Goal: Transaction & Acquisition: Purchase product/service

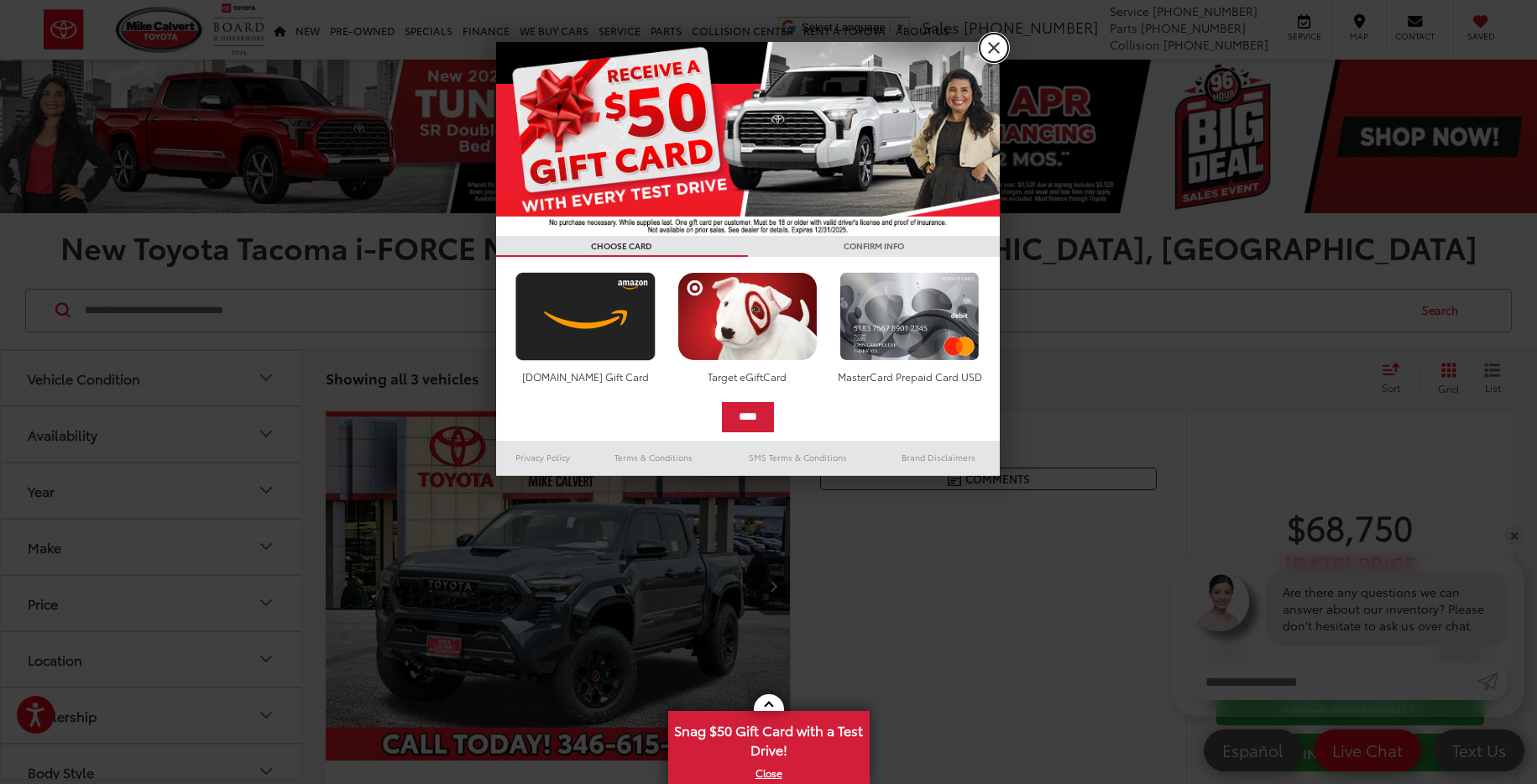
click at [995, 48] on link "X" at bounding box center [994, 48] width 28 height 28
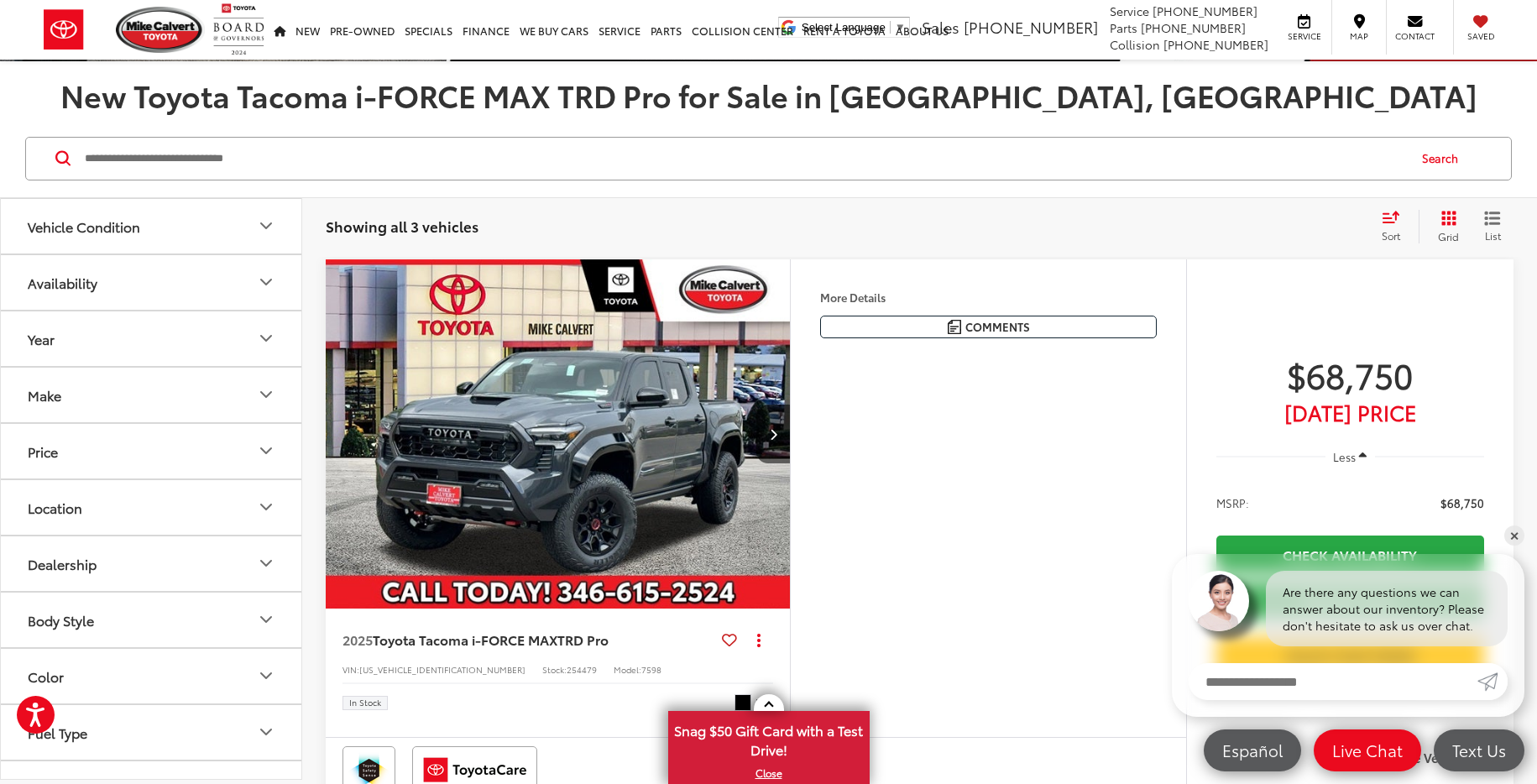
scroll to position [154, 0]
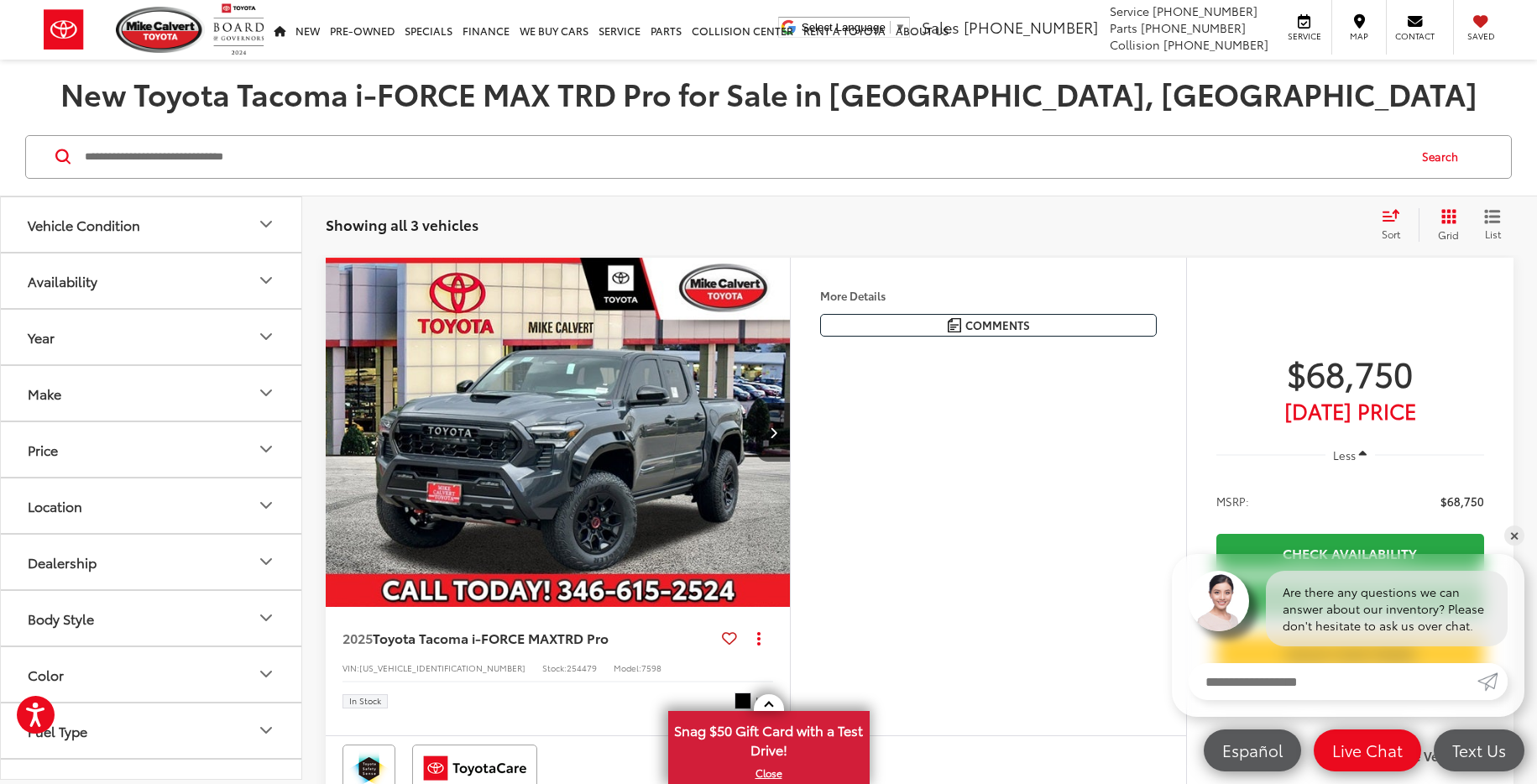
click at [639, 431] on img "2025 Toyota Tacoma i-FORCE MAX TRD Pro 0" at bounding box center [558, 432] width 467 height 350
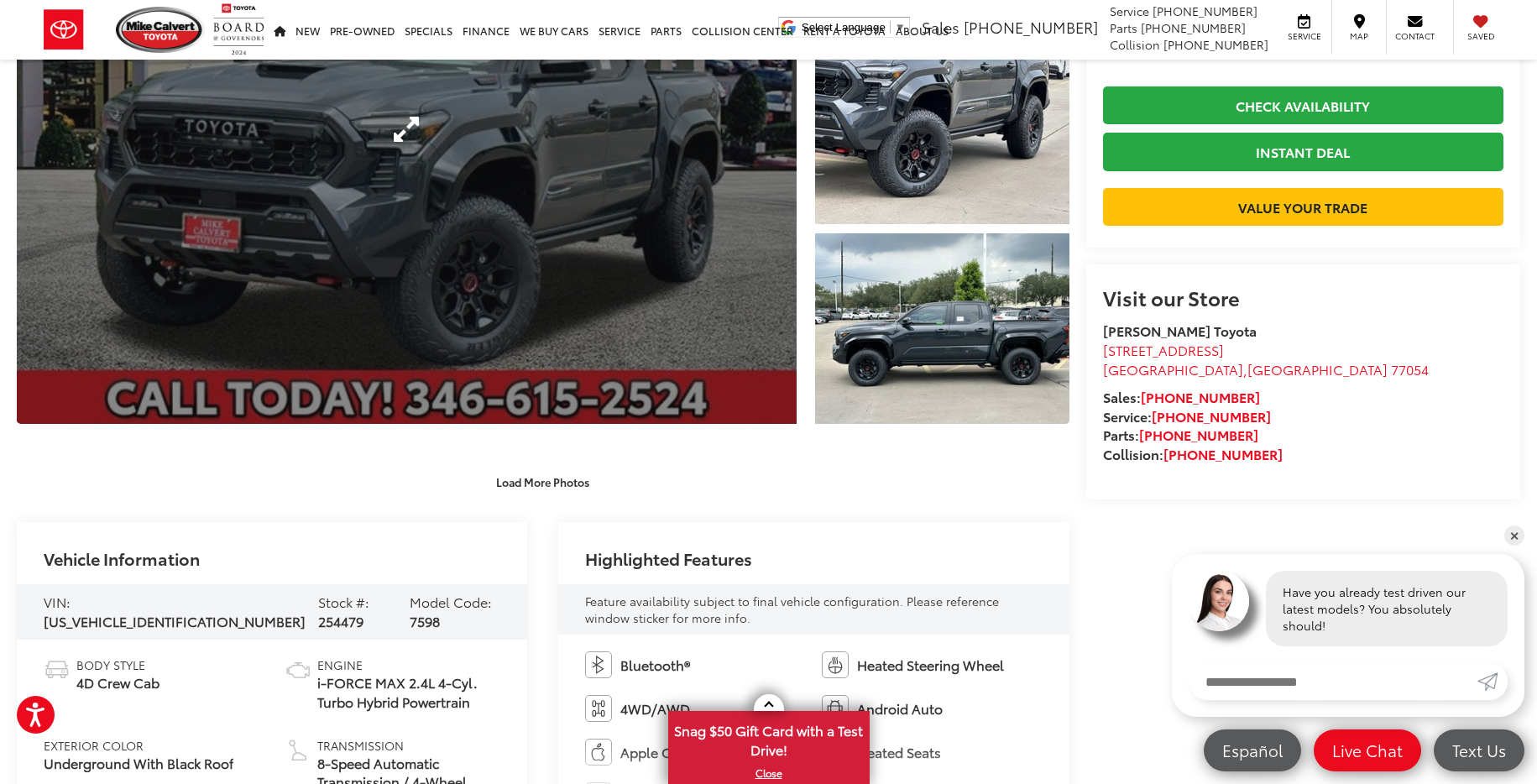
scroll to position [299, 0]
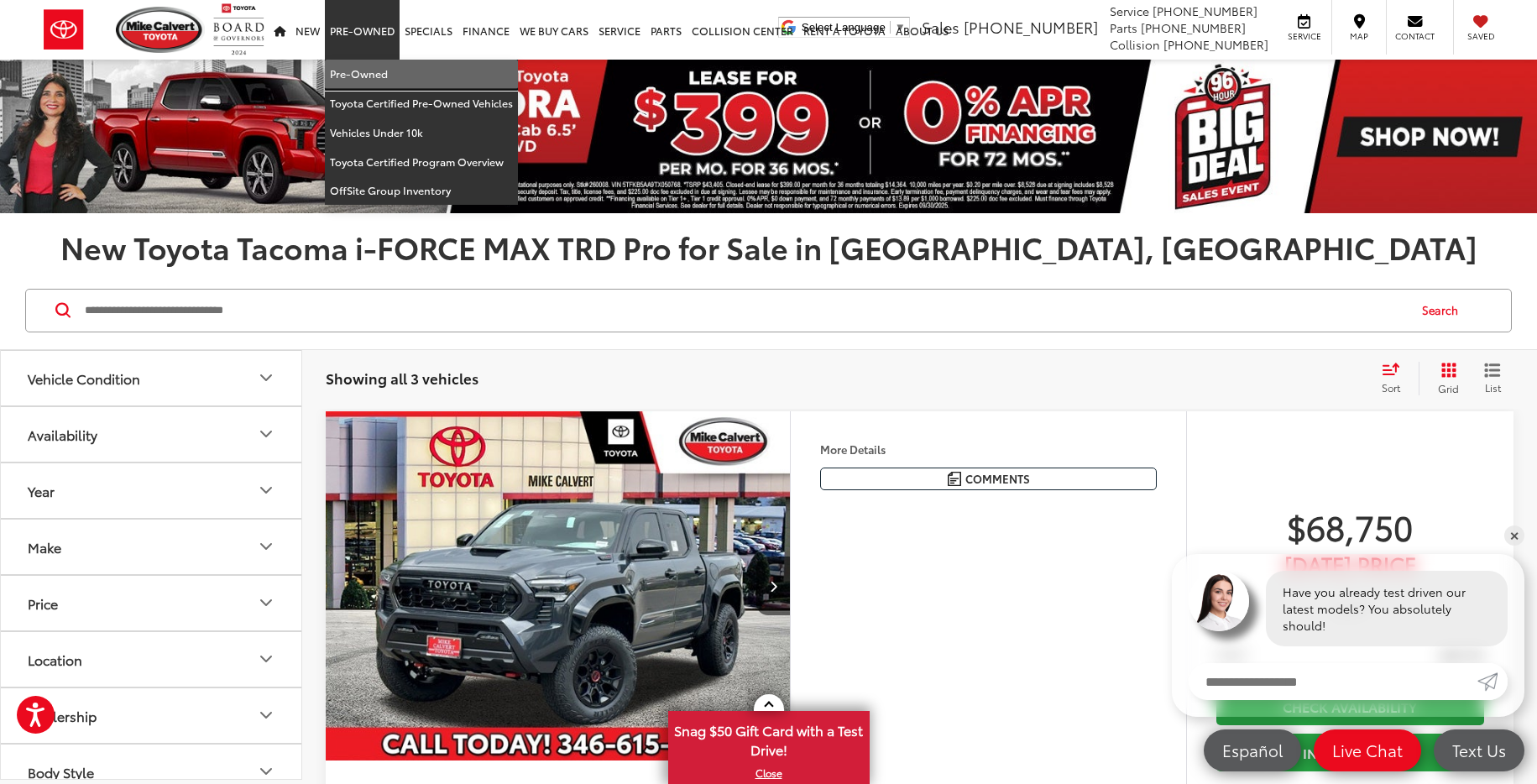
click at [370, 75] on link "Pre-Owned" at bounding box center [421, 74] width 193 height 29
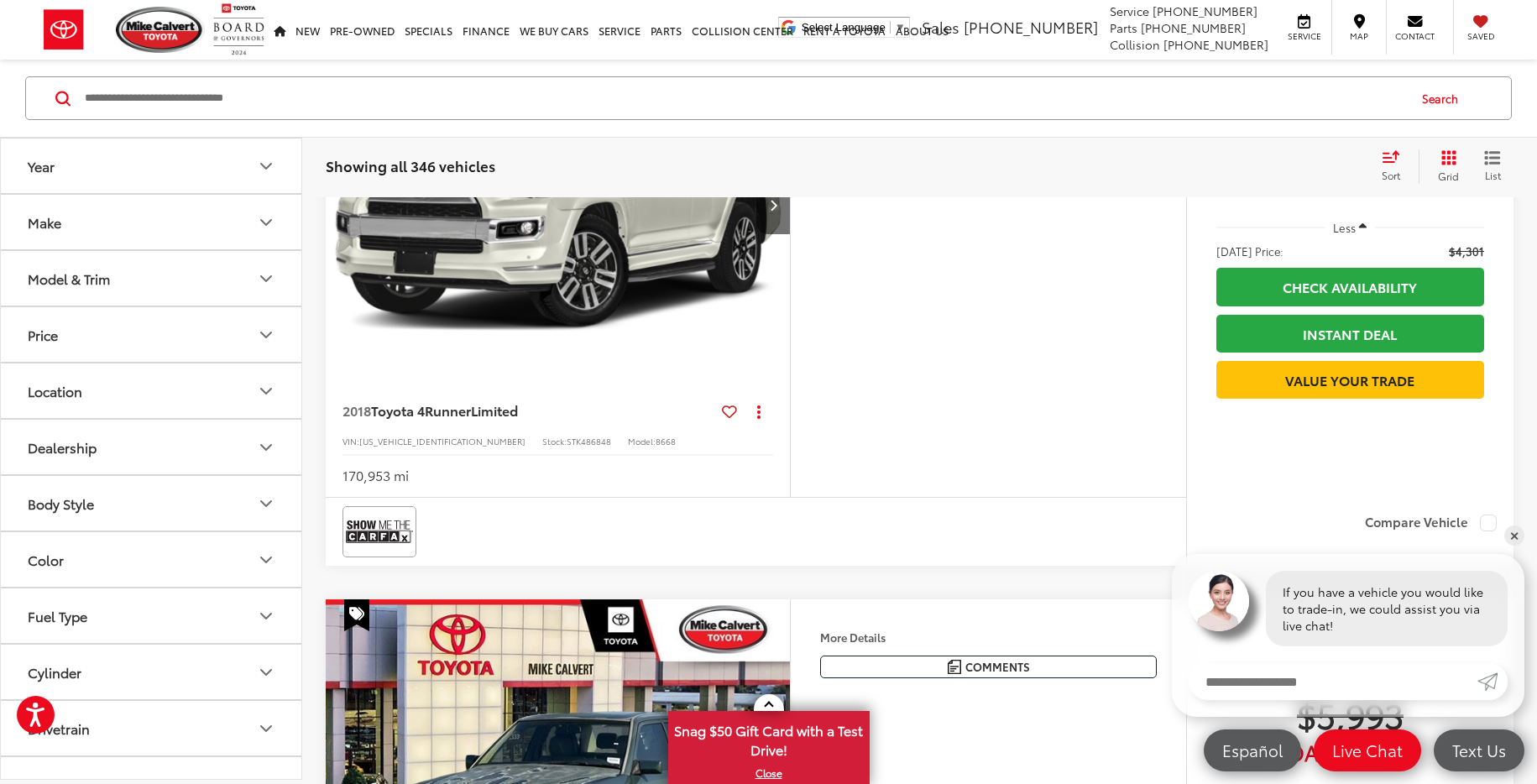
click at [255, 295] on button "Model & Trim" at bounding box center [152, 278] width 302 height 55
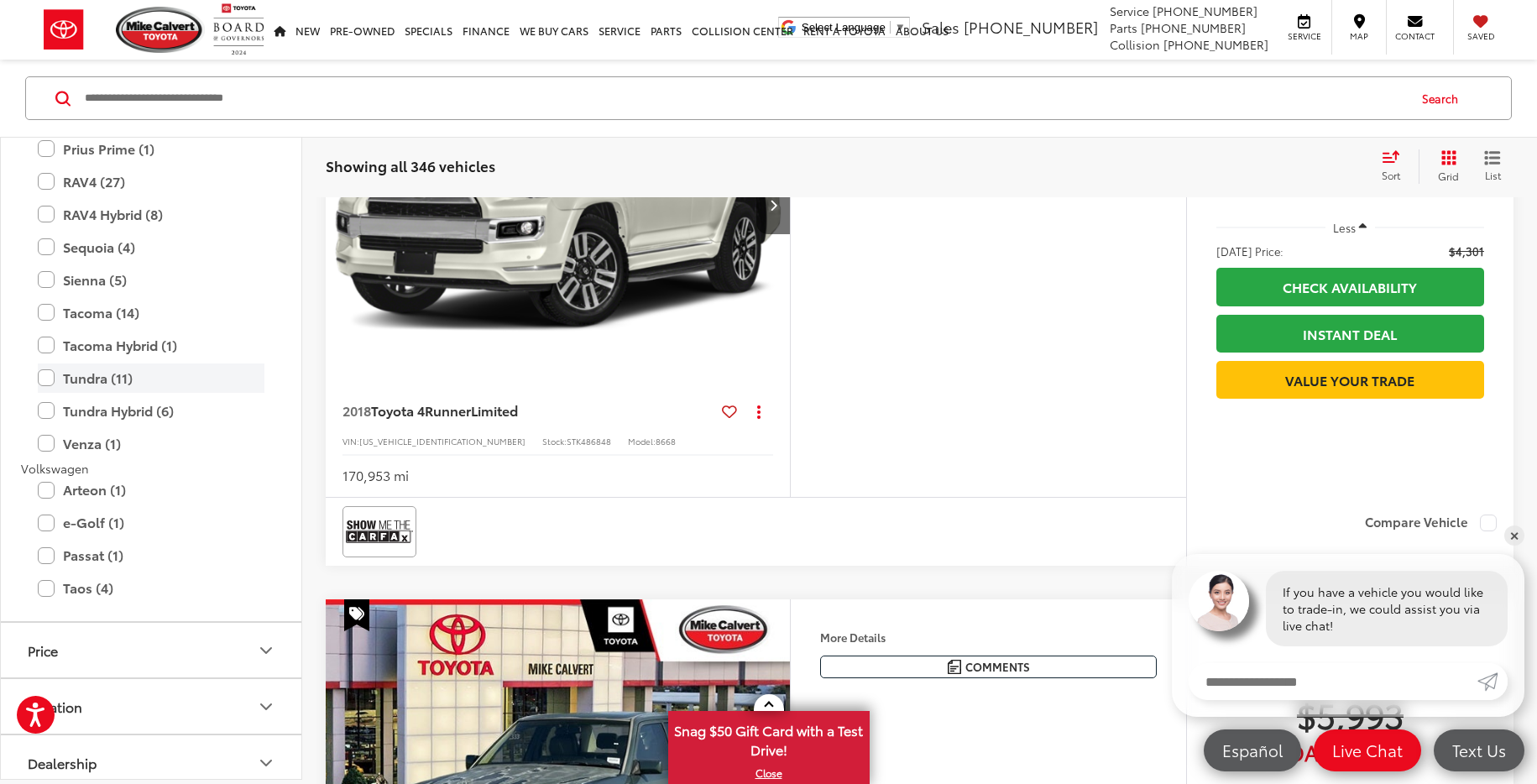
scroll to position [3538, 0]
click at [54, 315] on label "Tacoma (14)" at bounding box center [151, 313] width 226 height 29
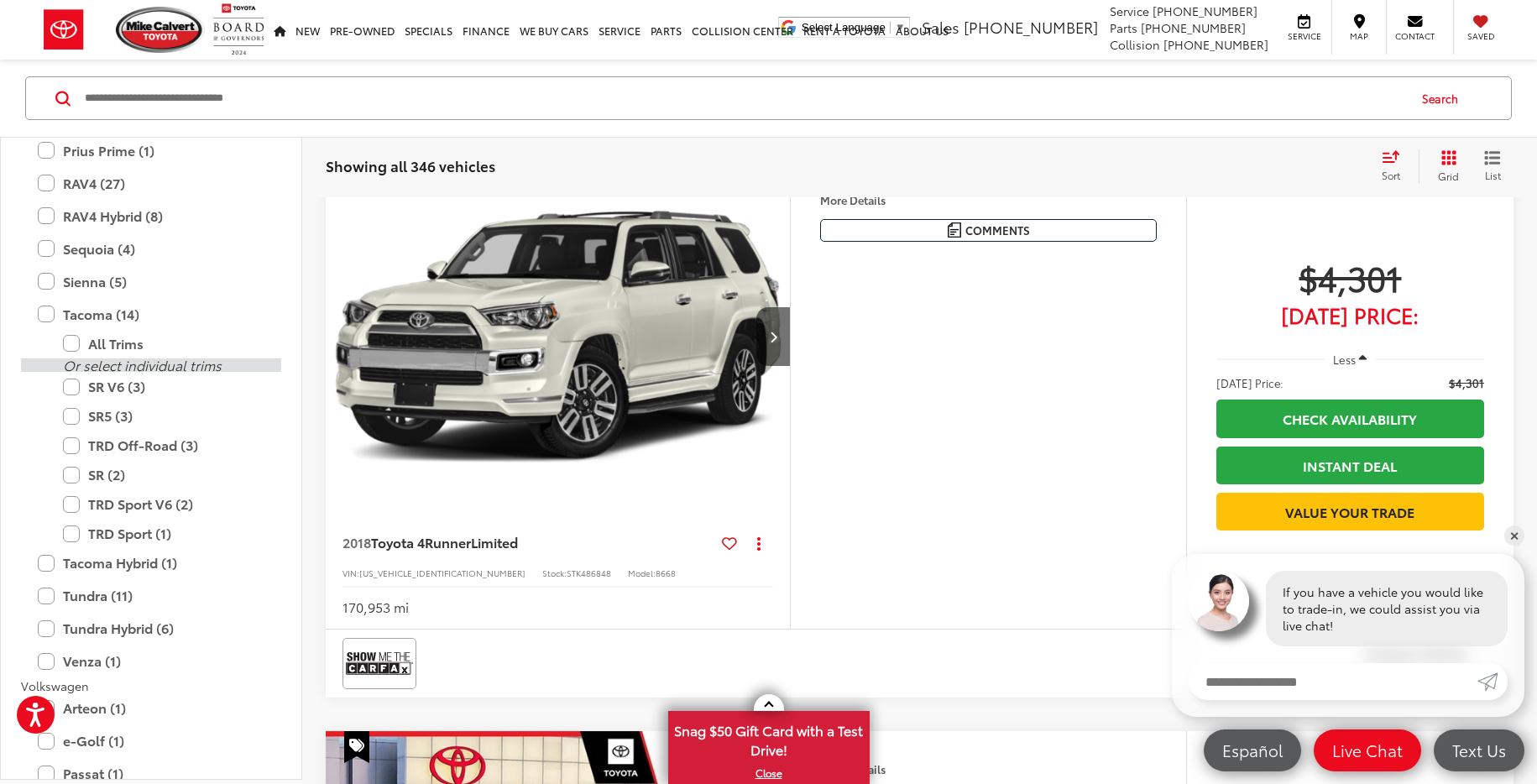
scroll to position [261, 0]
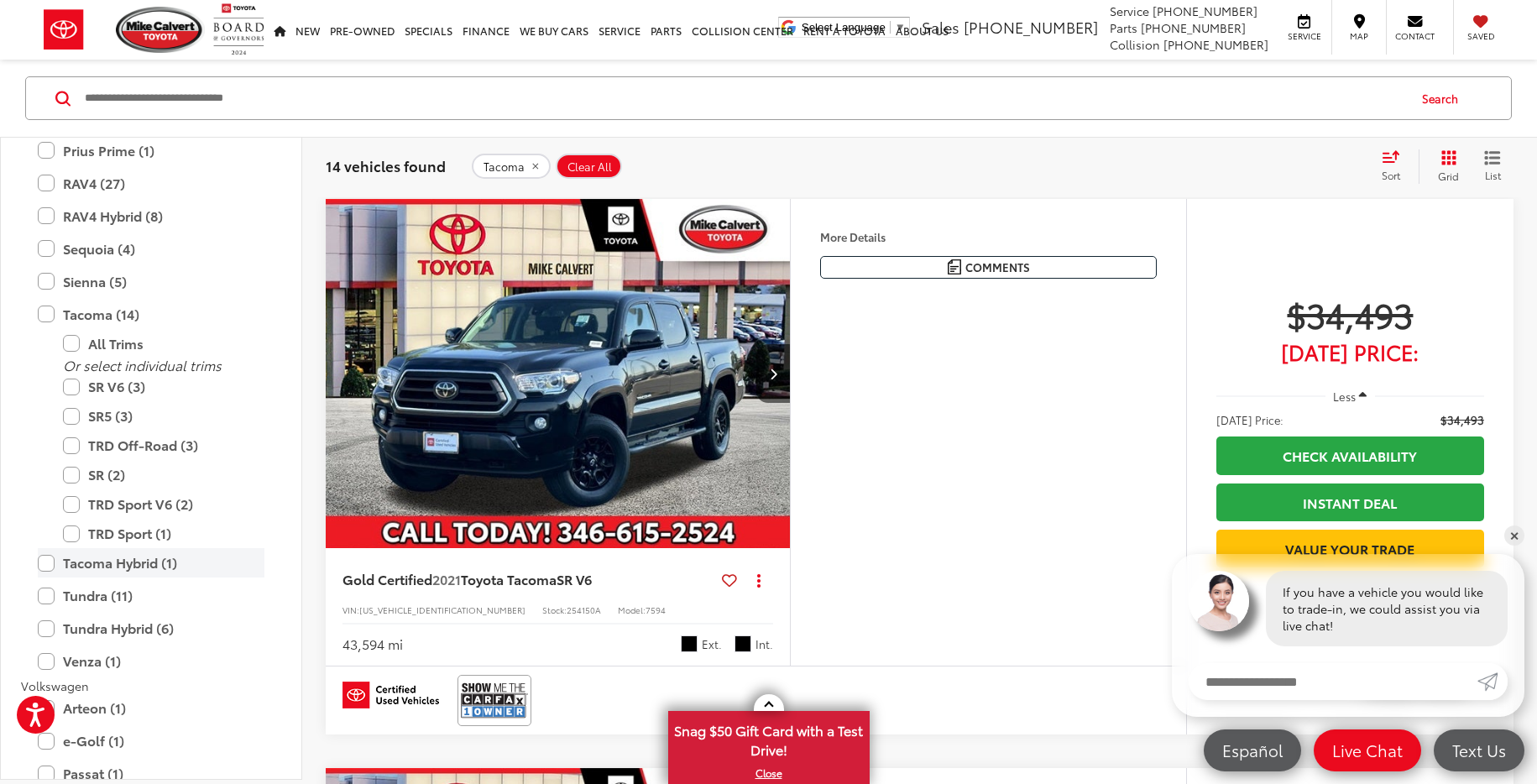
click at [43, 561] on label "Tacoma Hybrid (1)" at bounding box center [151, 562] width 226 height 29
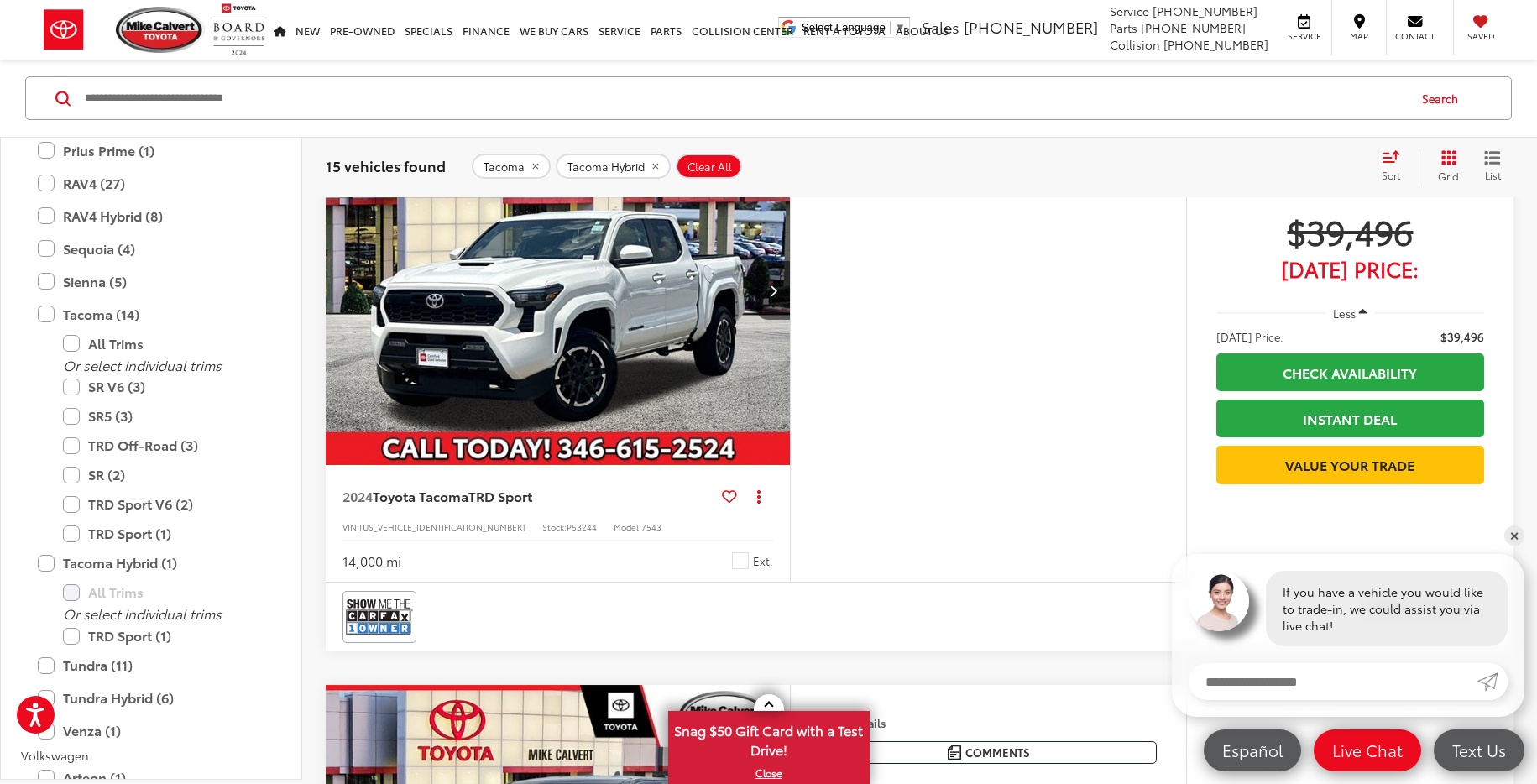
scroll to position [6030, 0]
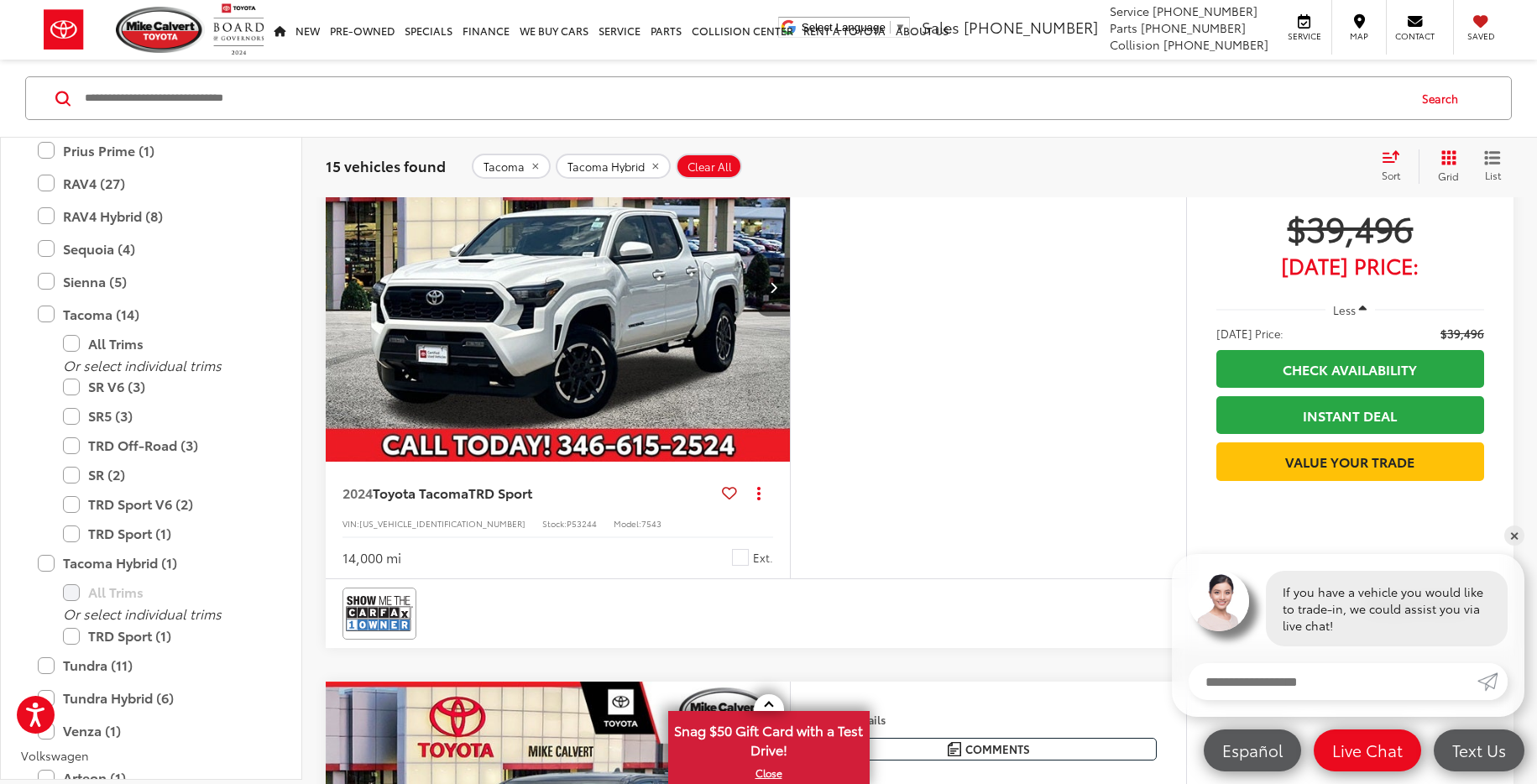
click at [762, 316] on button "Next image" at bounding box center [773, 287] width 34 height 58
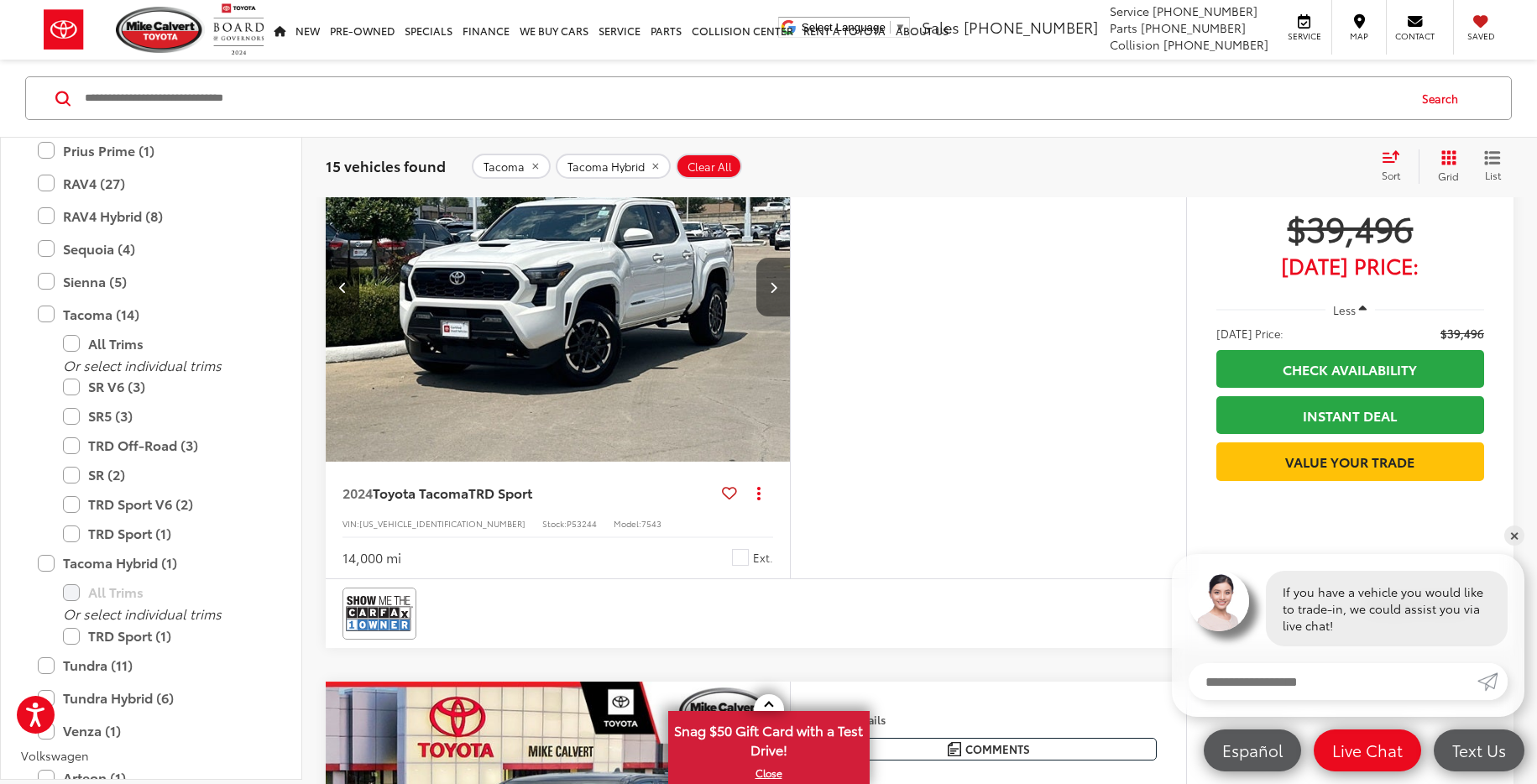
click at [767, 316] on button "Next image" at bounding box center [773, 287] width 34 height 58
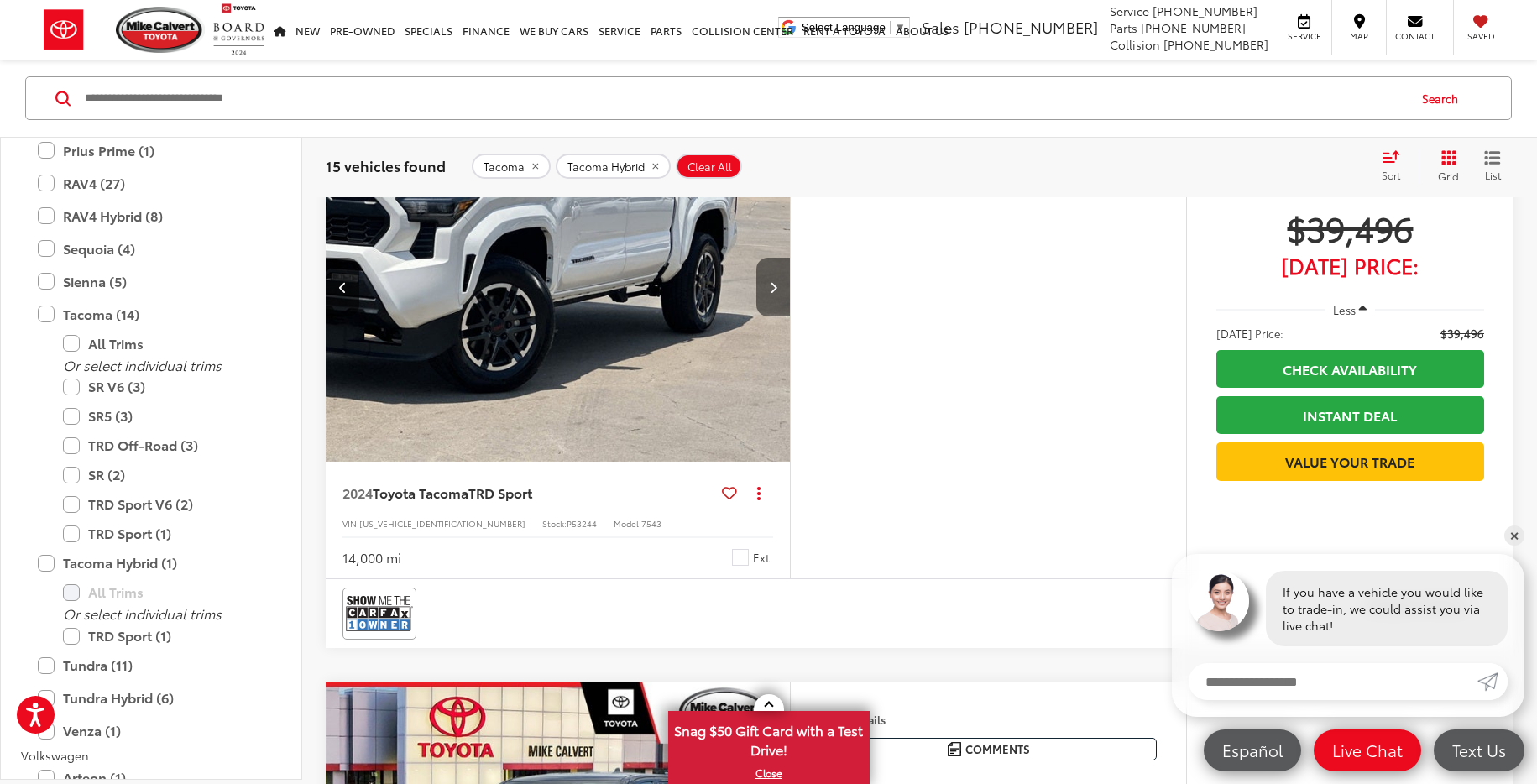
click at [770, 292] on icon "Next image" at bounding box center [774, 287] width 8 height 11
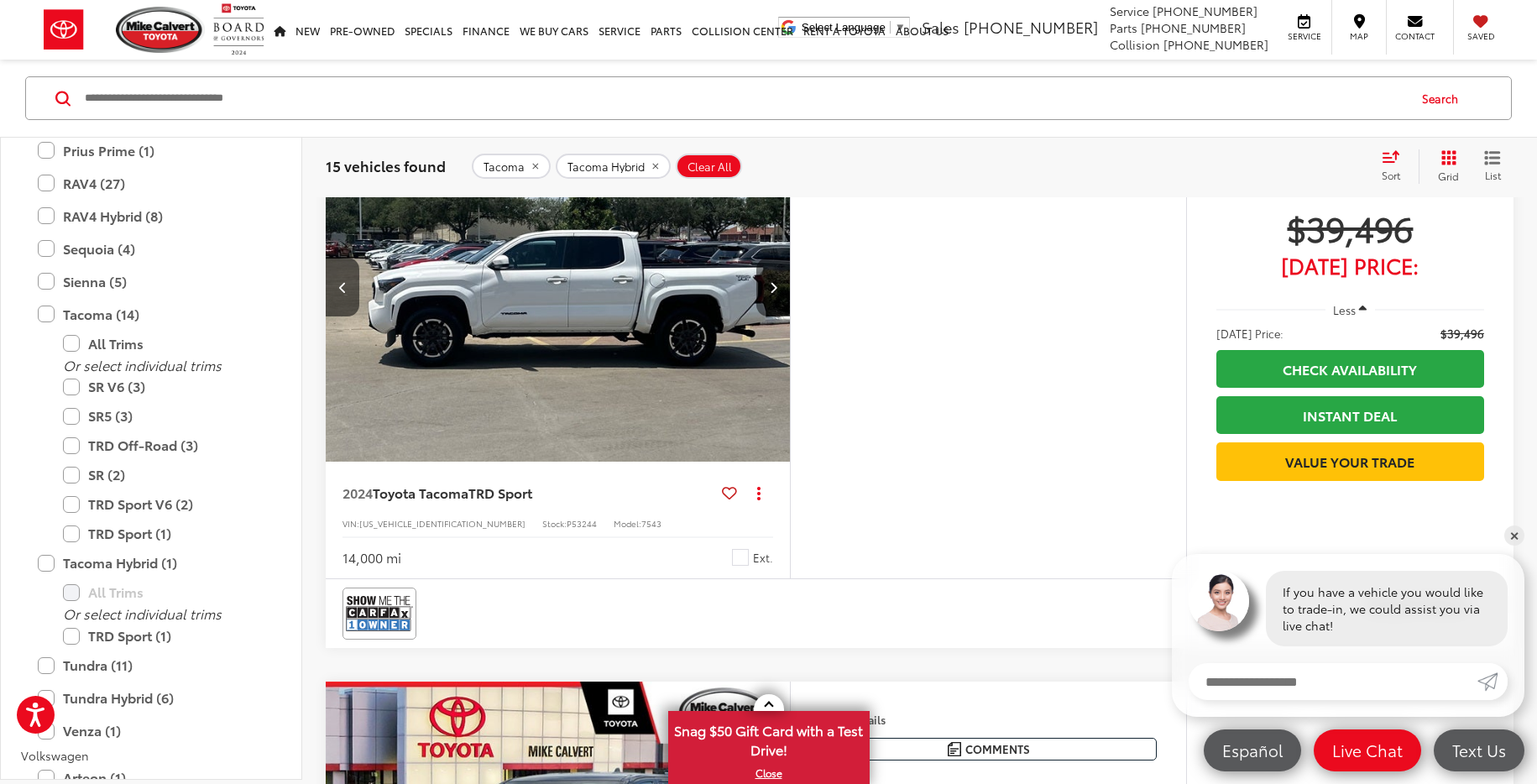
click at [770, 292] on icon "Next image" at bounding box center [774, 287] width 8 height 11
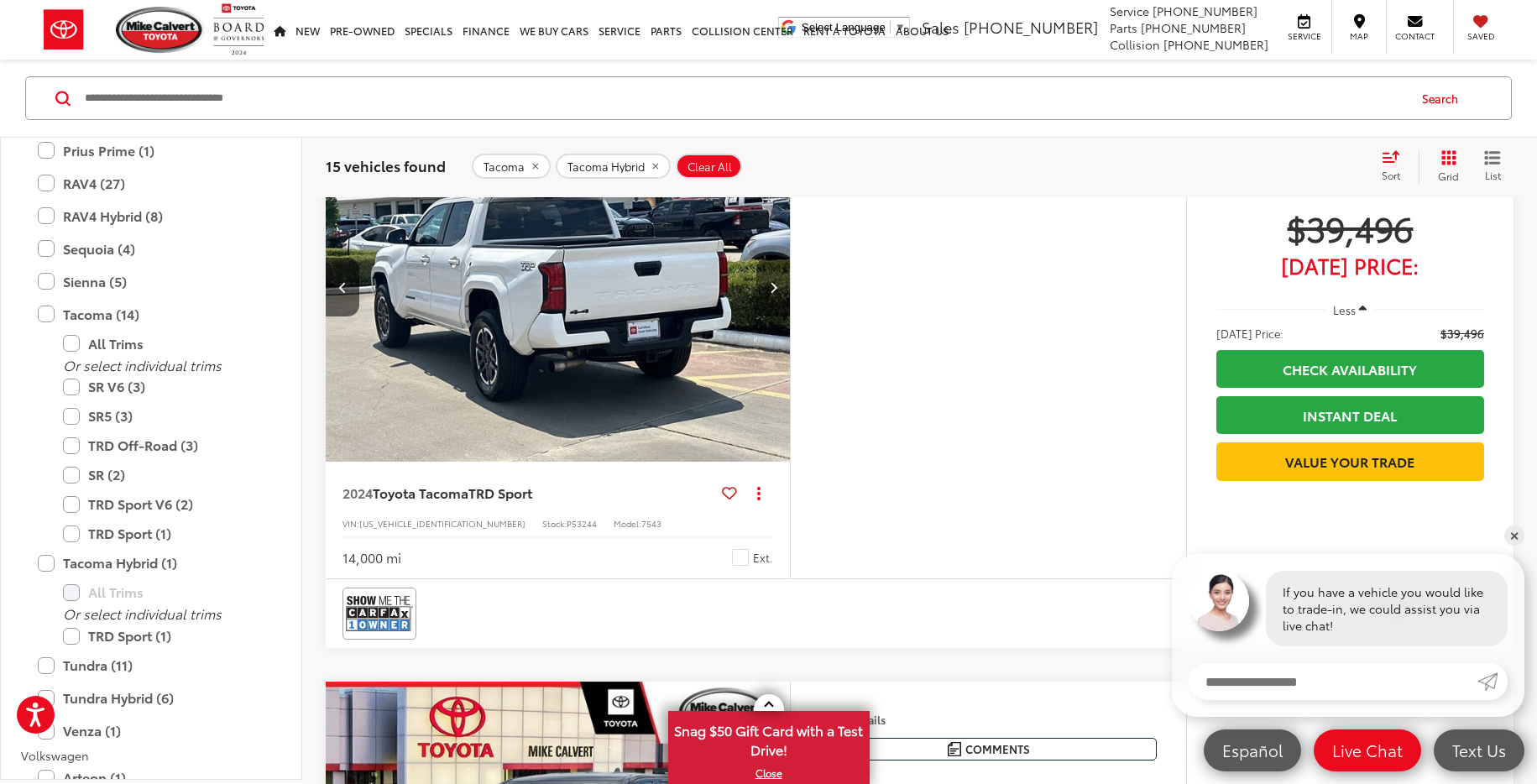
click at [770, 292] on icon "Next image" at bounding box center [774, 287] width 8 height 11
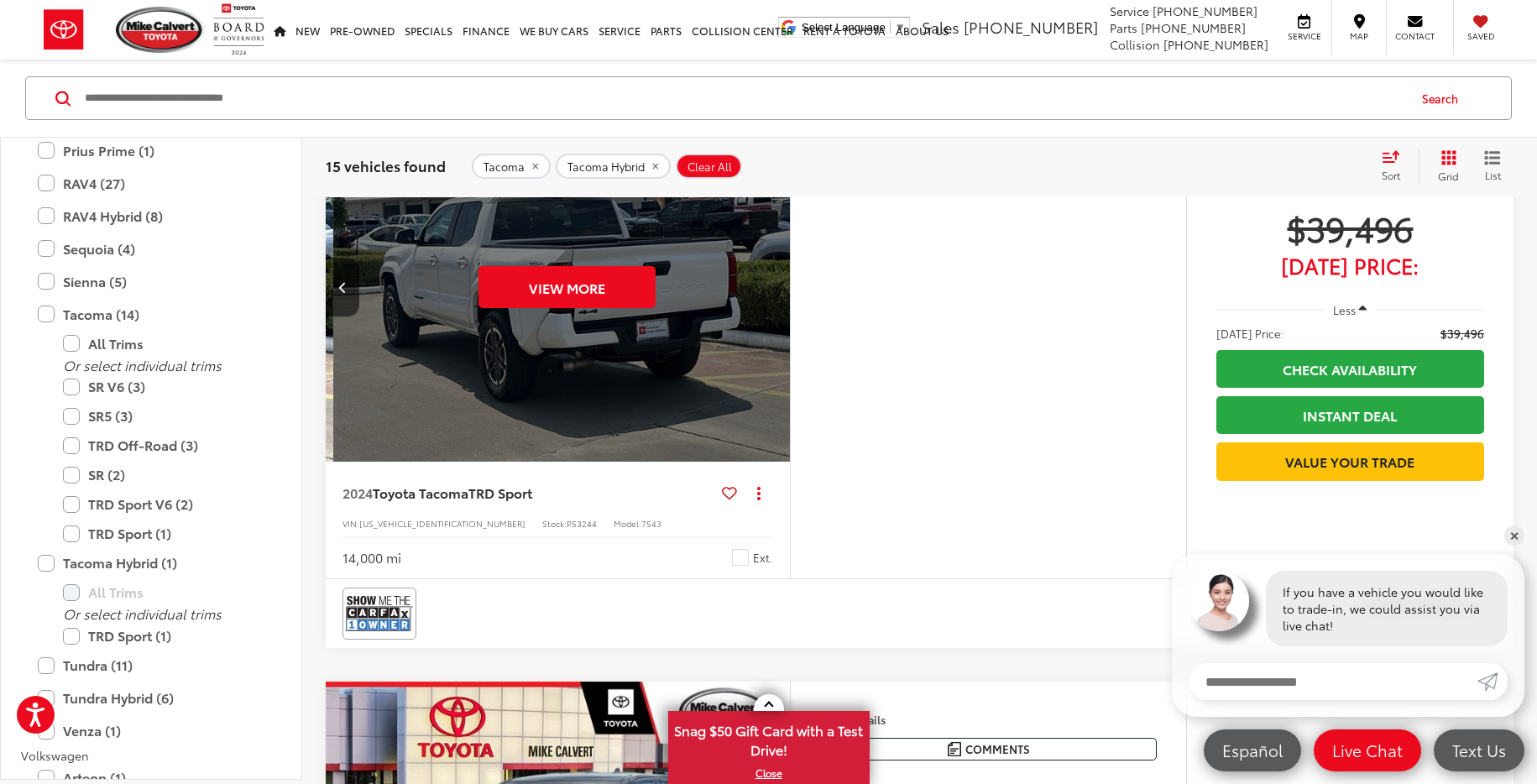
scroll to position [0, 2334]
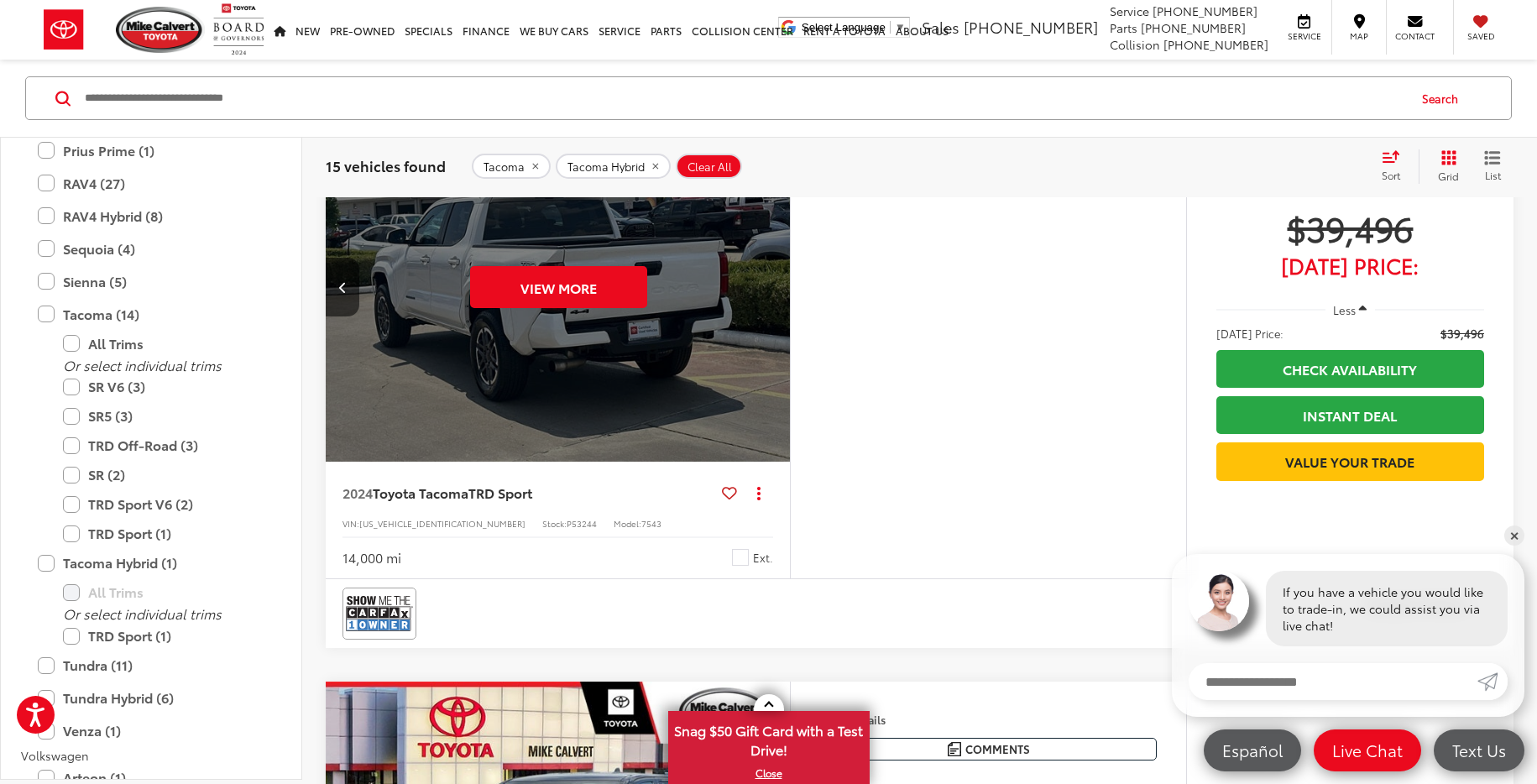
click at [770, 347] on div "View More" at bounding box center [558, 287] width 467 height 350
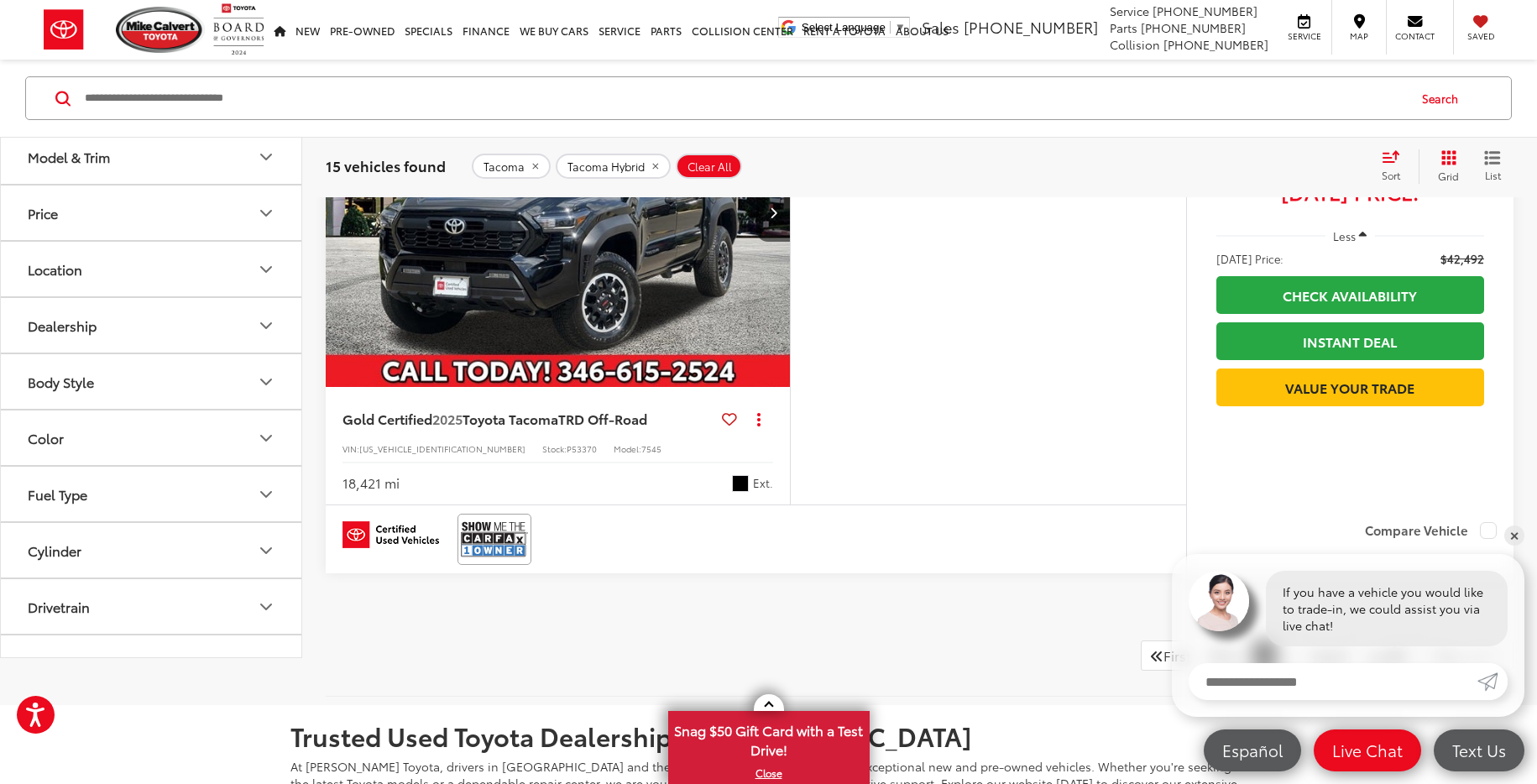
scroll to position [6662, 0]
